Goal: Task Accomplishment & Management: Use online tool/utility

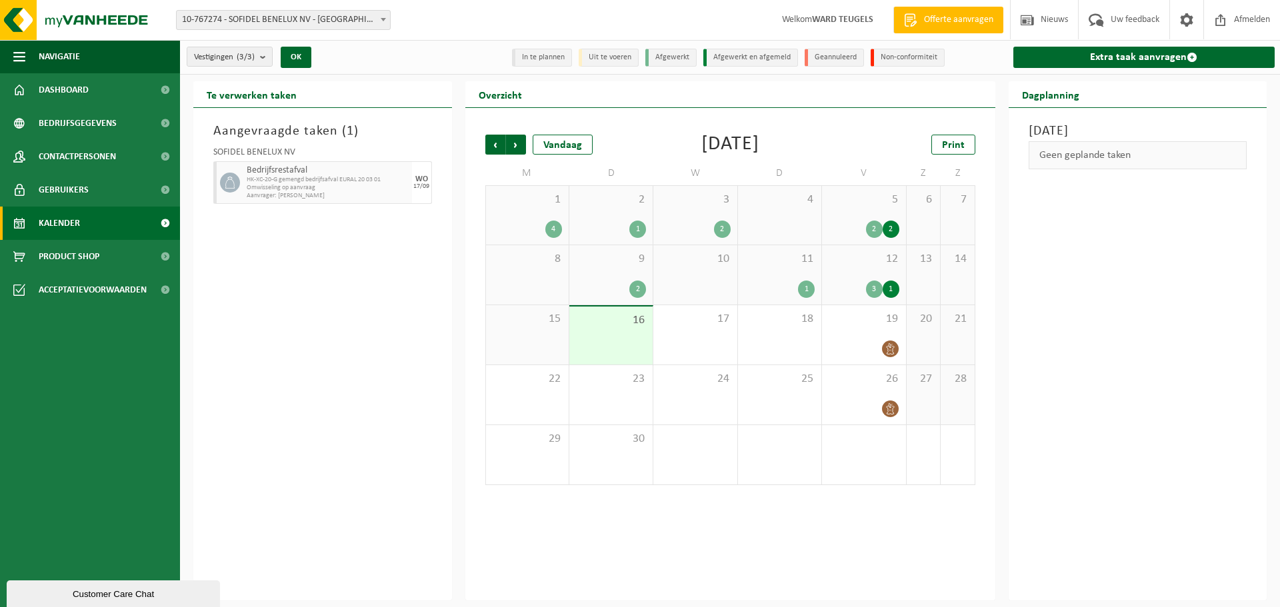
click at [95, 217] on link "Kalender" at bounding box center [90, 223] width 180 height 33
click at [1127, 59] on link "Extra taak aanvragen" at bounding box center [1144, 57] width 262 height 21
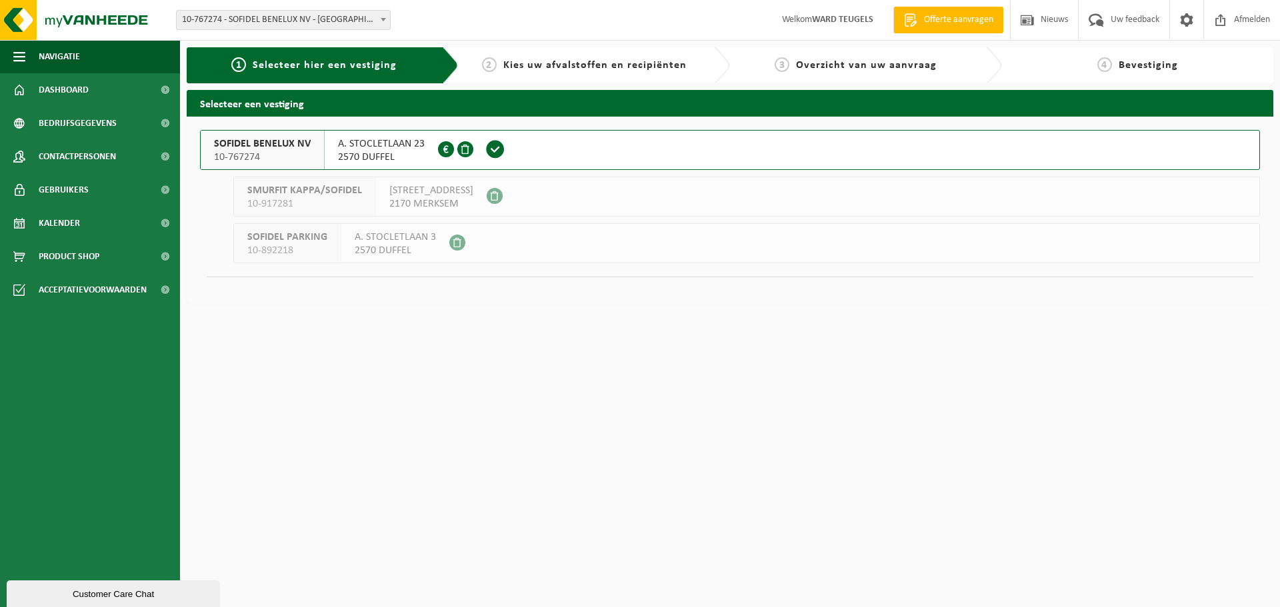
click at [204, 149] on div "SOFIDEL BENELUX NV 10-767274" at bounding box center [263, 150] width 124 height 39
click at [213, 149] on div "SOFIDEL BENELUX NV 10-767274" at bounding box center [263, 150] width 124 height 39
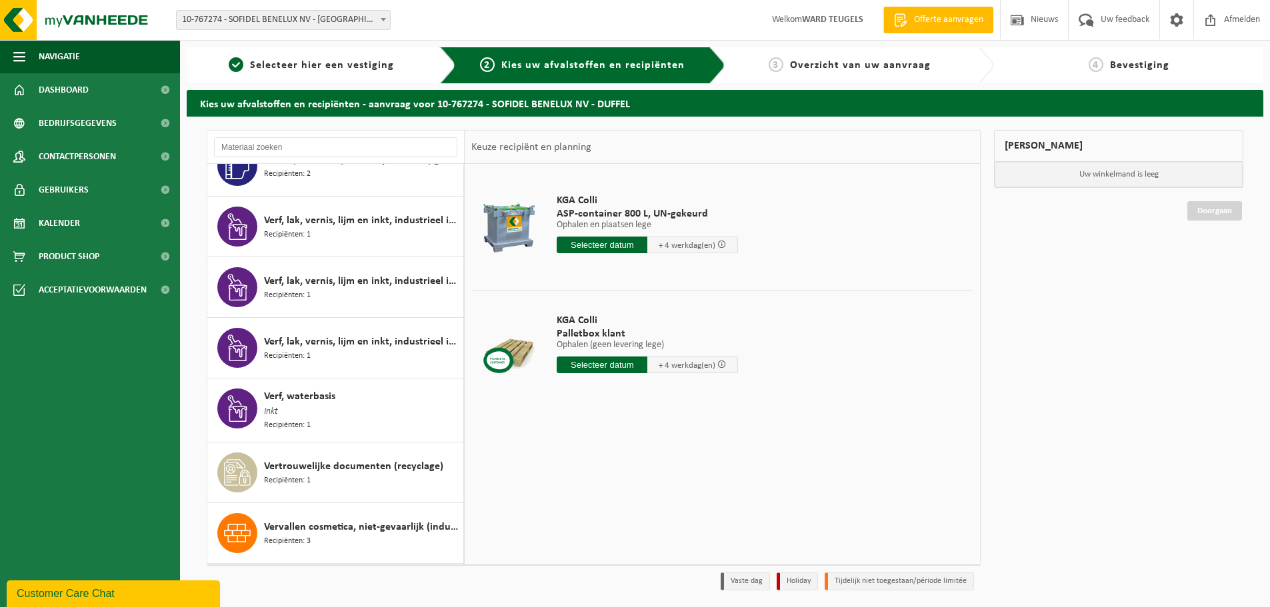
scroll to position [2572, 0]
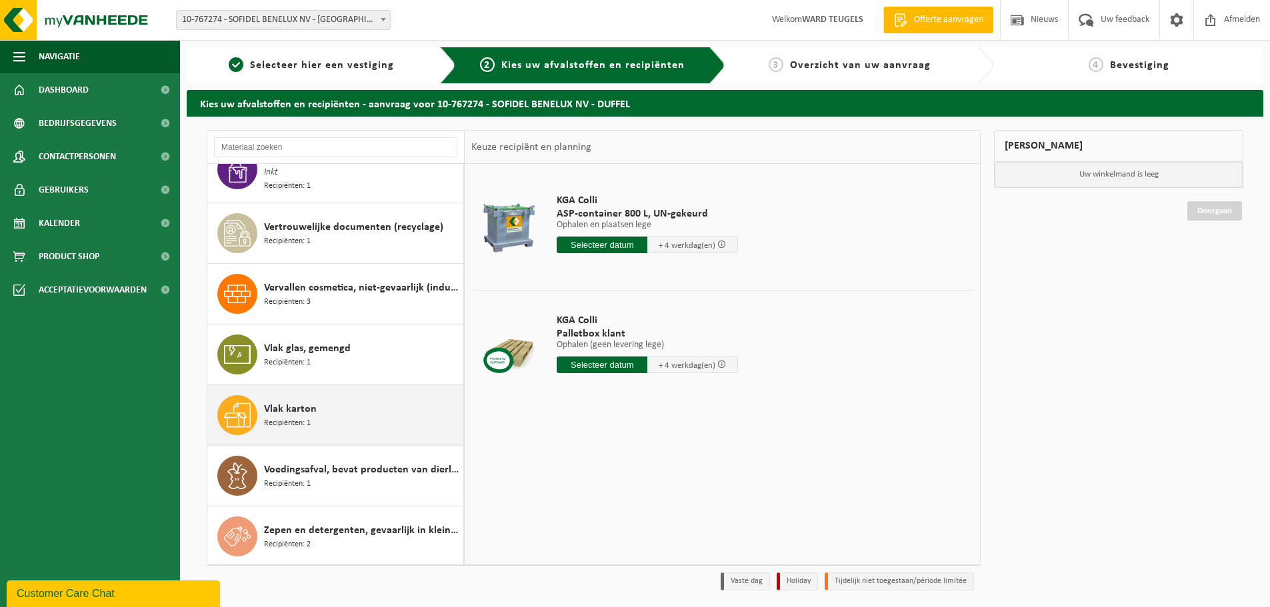
click at [285, 413] on span "Vlak karton" at bounding box center [290, 409] width 53 height 16
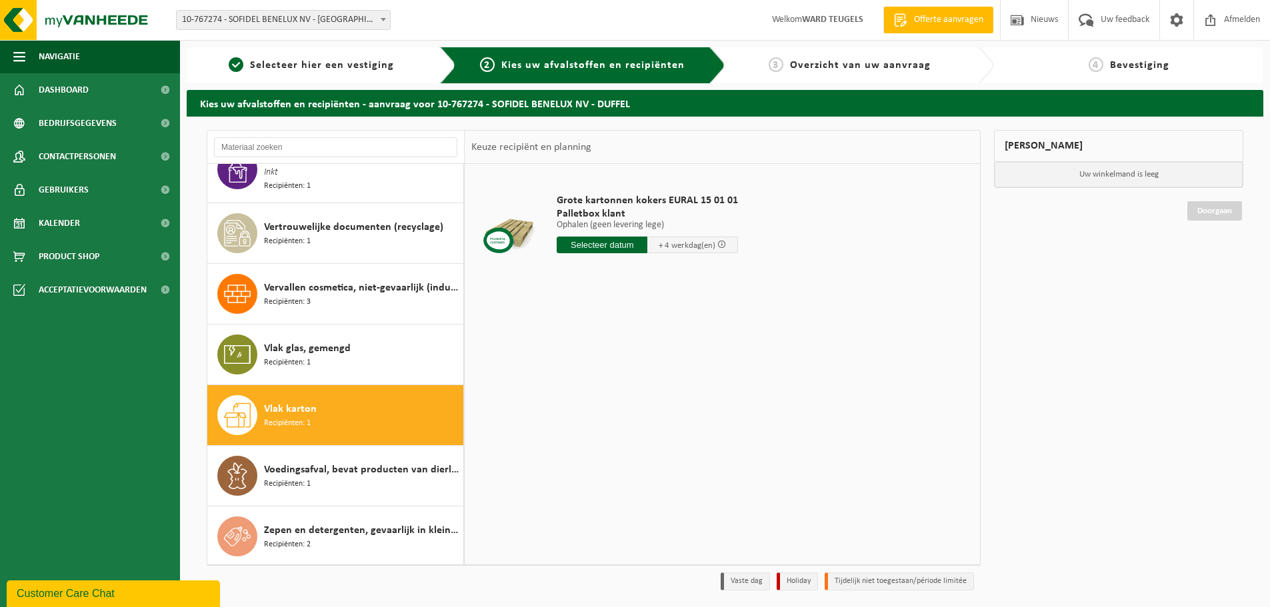
click at [601, 247] on input "text" at bounding box center [601, 245] width 91 height 17
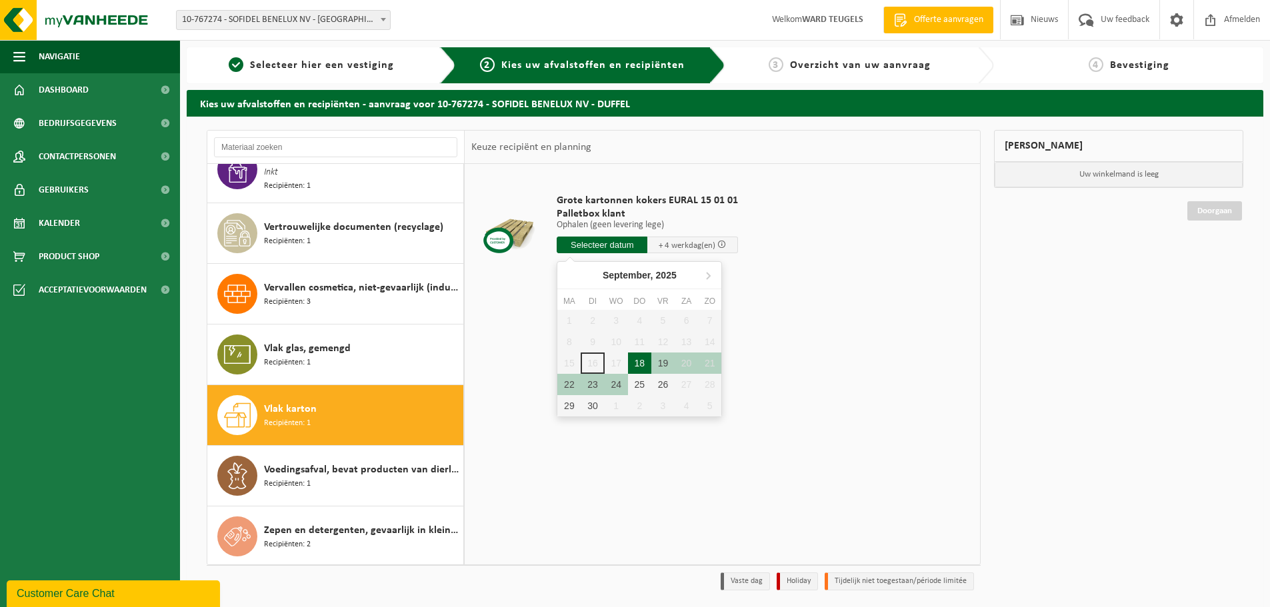
click at [640, 362] on div "18" at bounding box center [639, 363] width 23 height 21
type input "Van 2025-09-18"
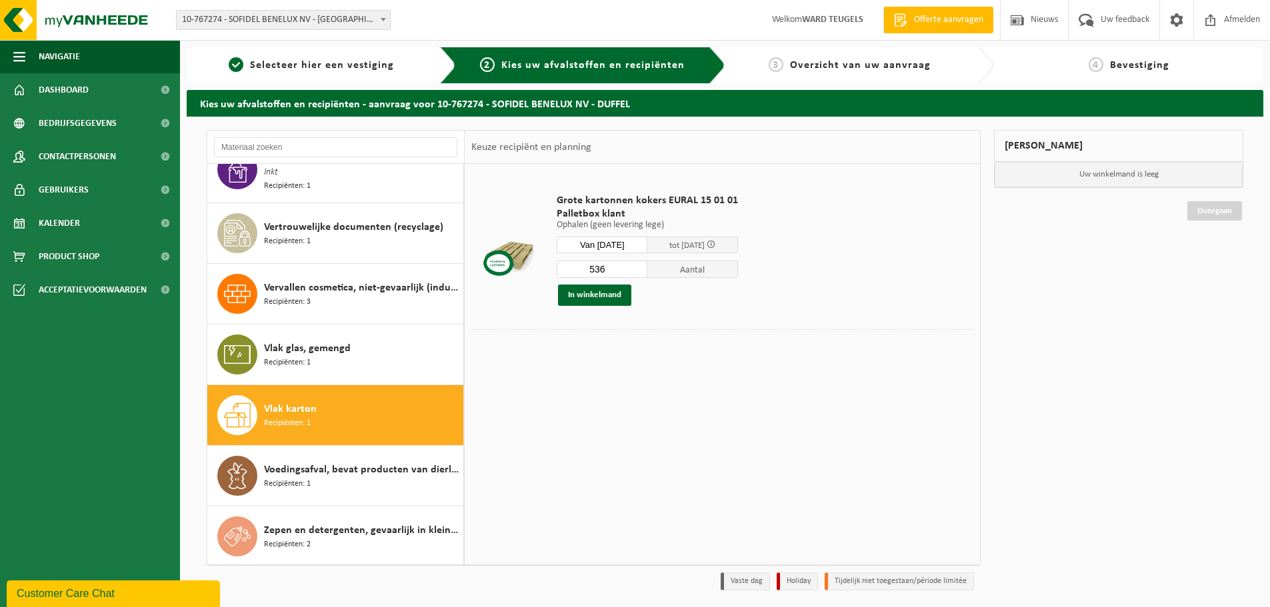
drag, startPoint x: 620, startPoint y: 270, endPoint x: 540, endPoint y: 267, distance: 80.0
click at [540, 267] on tr "Grote kartonnen kokers EURAL 15 01 01 Palletbox klant Ophalen (geen levering le…" at bounding box center [722, 250] width 502 height 159
type input "4"
click at [597, 291] on button "In winkelmand" at bounding box center [594, 295] width 73 height 21
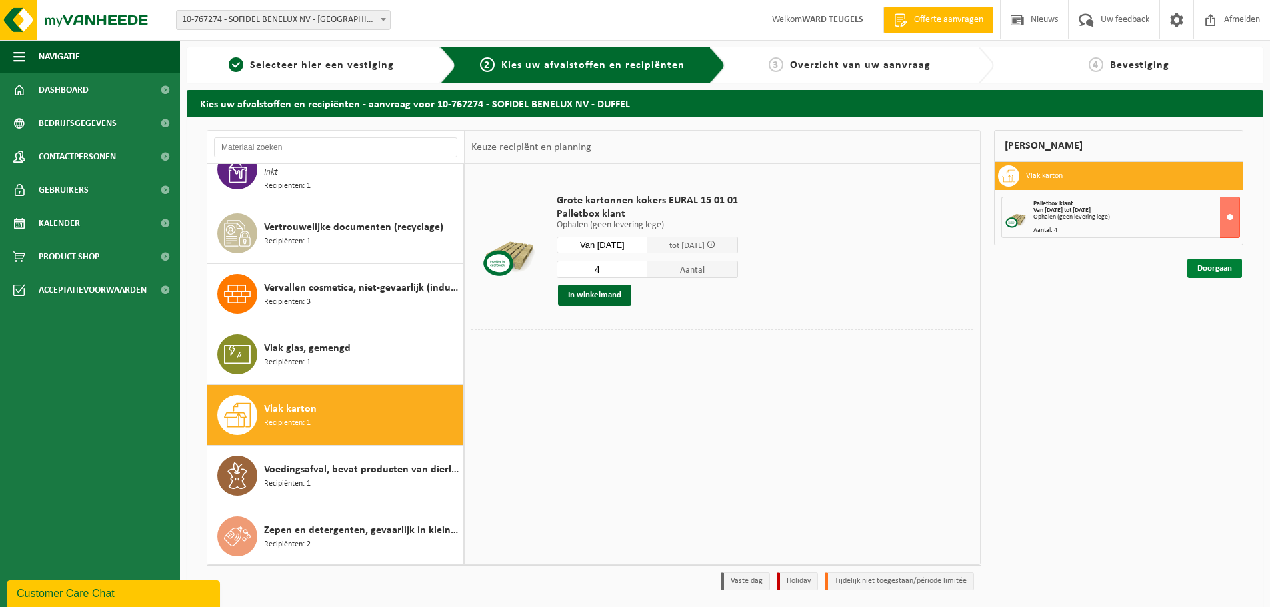
click at [1218, 270] on link "Doorgaan" at bounding box center [1214, 268] width 55 height 19
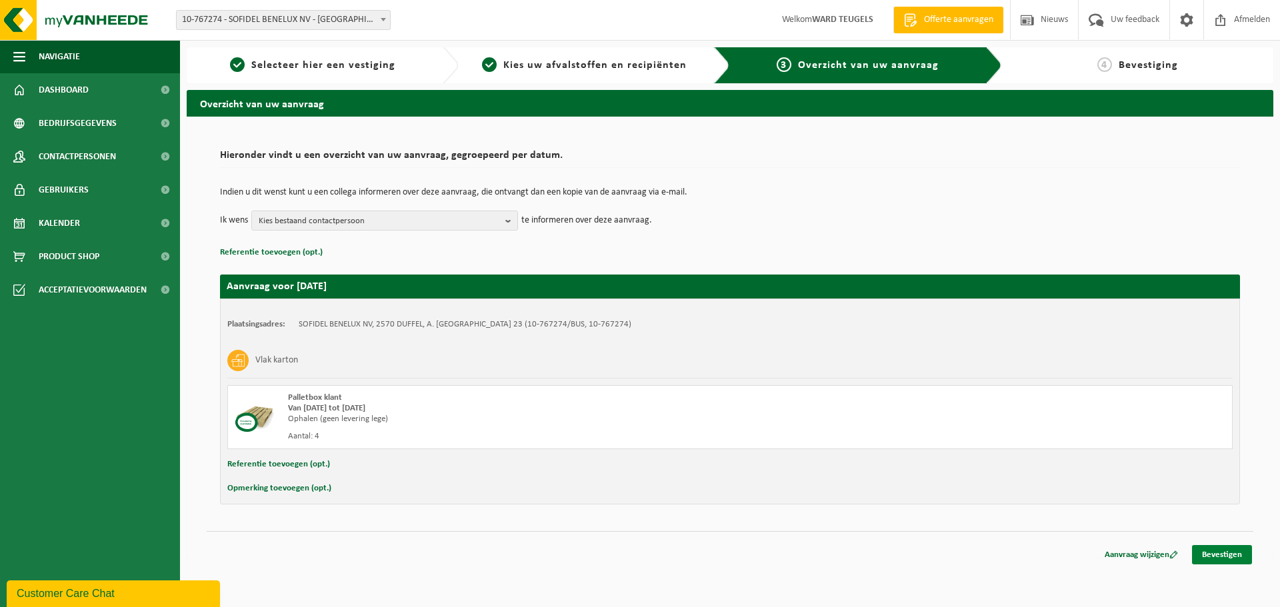
click at [1224, 555] on link "Bevestigen" at bounding box center [1222, 554] width 60 height 19
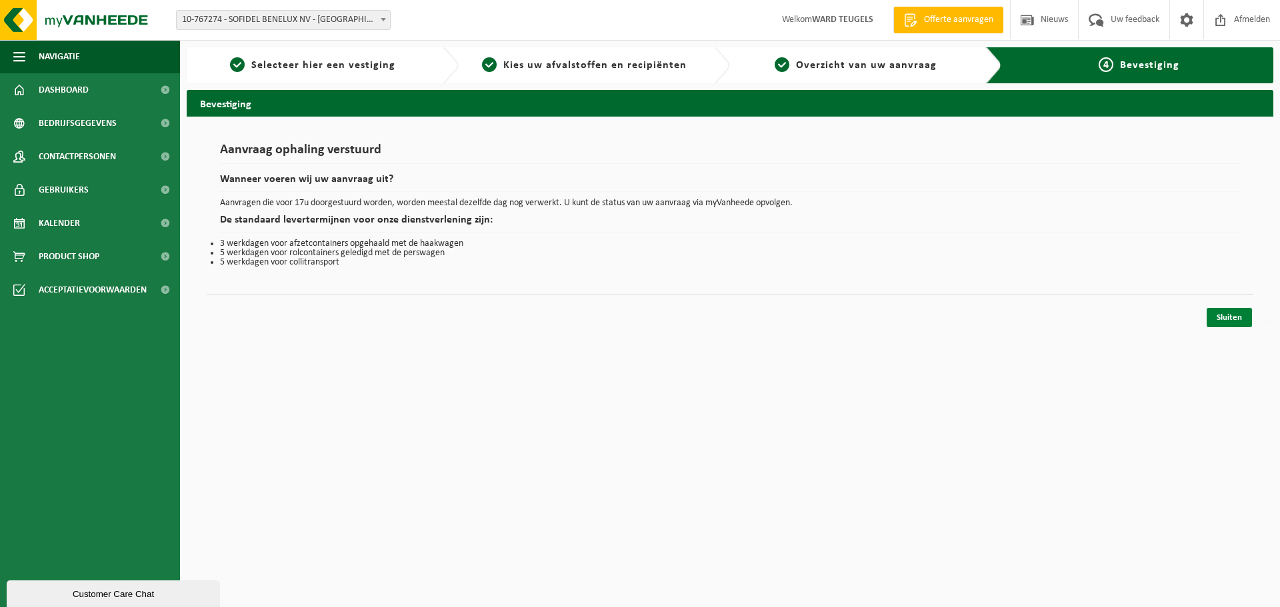
click at [1238, 317] on link "Sluiten" at bounding box center [1228, 317] width 45 height 19
